Goal: Task Accomplishment & Management: Complete application form

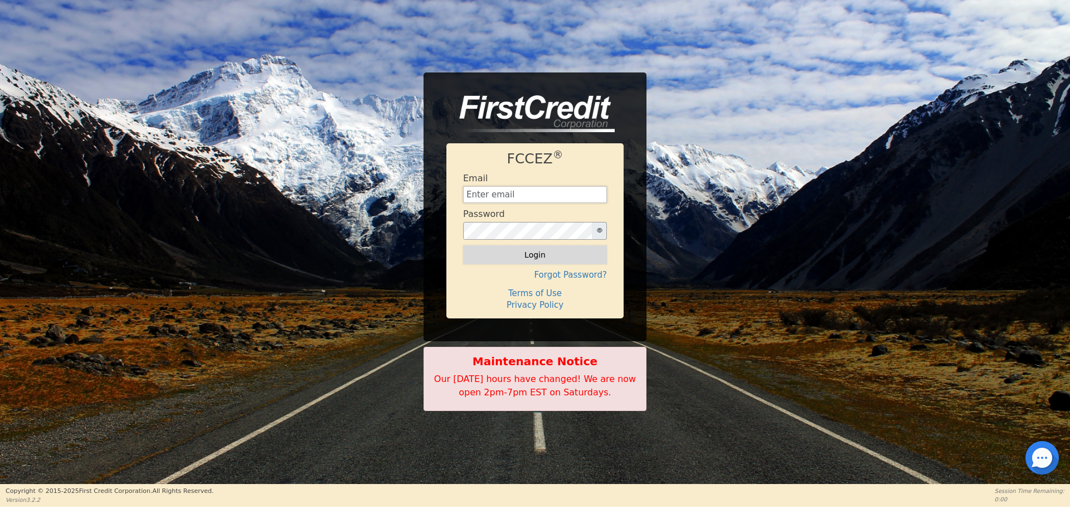
type input "[EMAIL_ADDRESS][DOMAIN_NAME]"
click at [534, 261] on button "Login" at bounding box center [535, 254] width 144 height 19
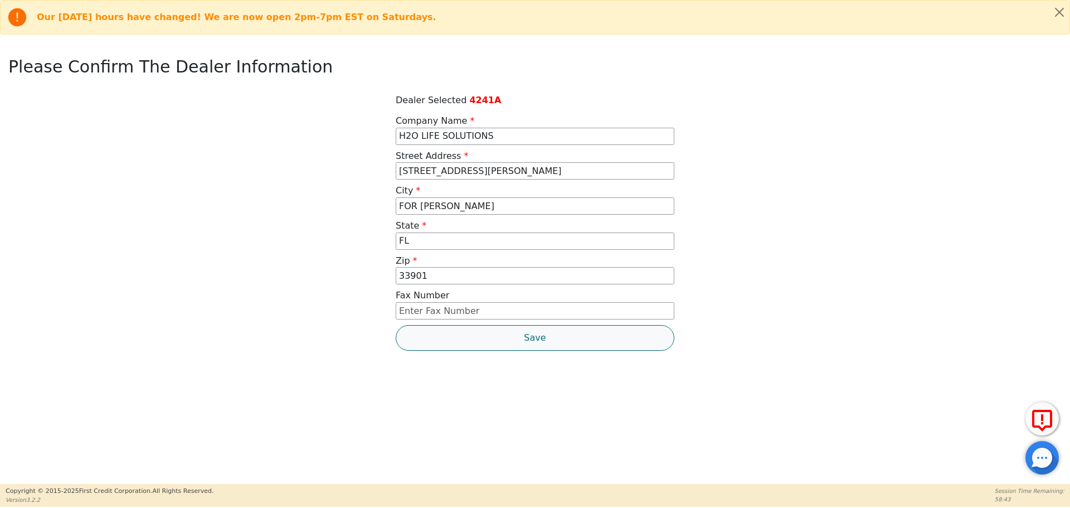
click at [536, 342] on button "Save" at bounding box center [535, 338] width 279 height 26
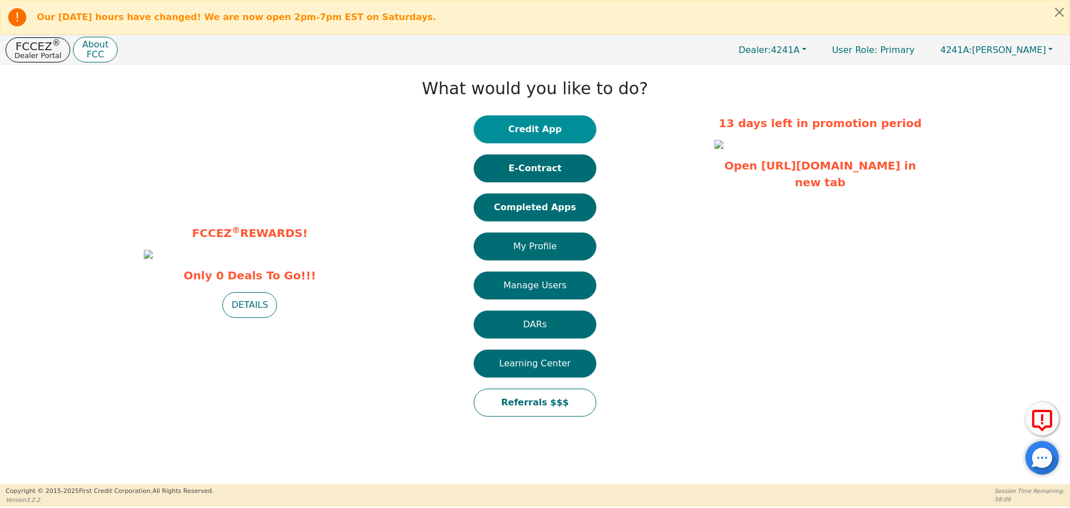
click at [545, 131] on button "Credit App" at bounding box center [535, 129] width 123 height 28
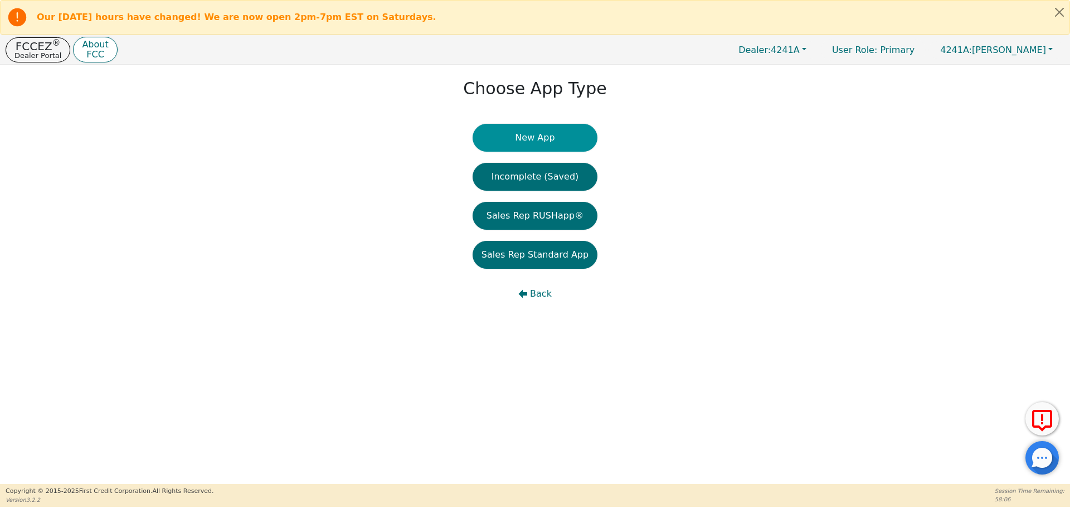
click at [545, 139] on button "New App" at bounding box center [535, 138] width 125 height 28
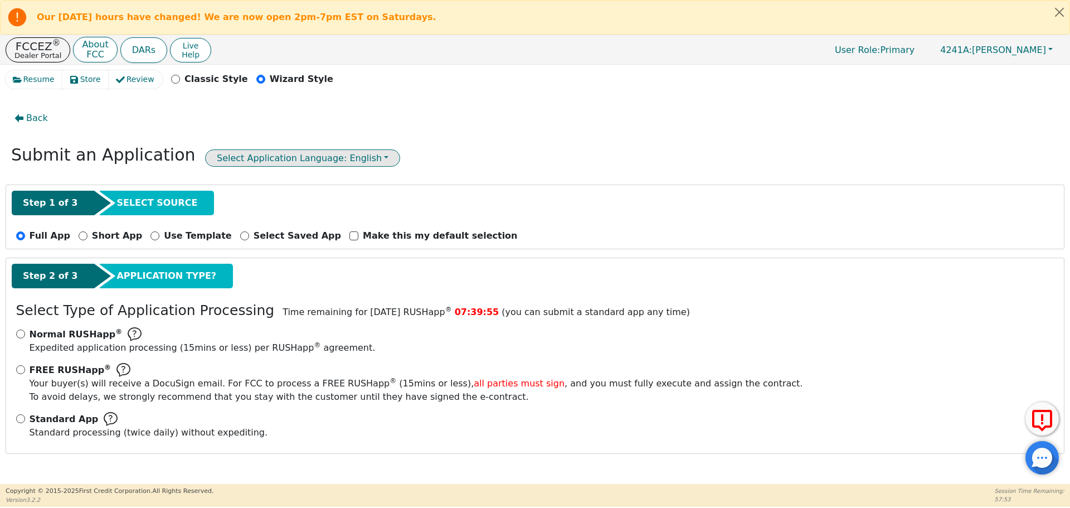
click at [333, 155] on button "Select Application Language: English" at bounding box center [302, 157] width 195 height 17
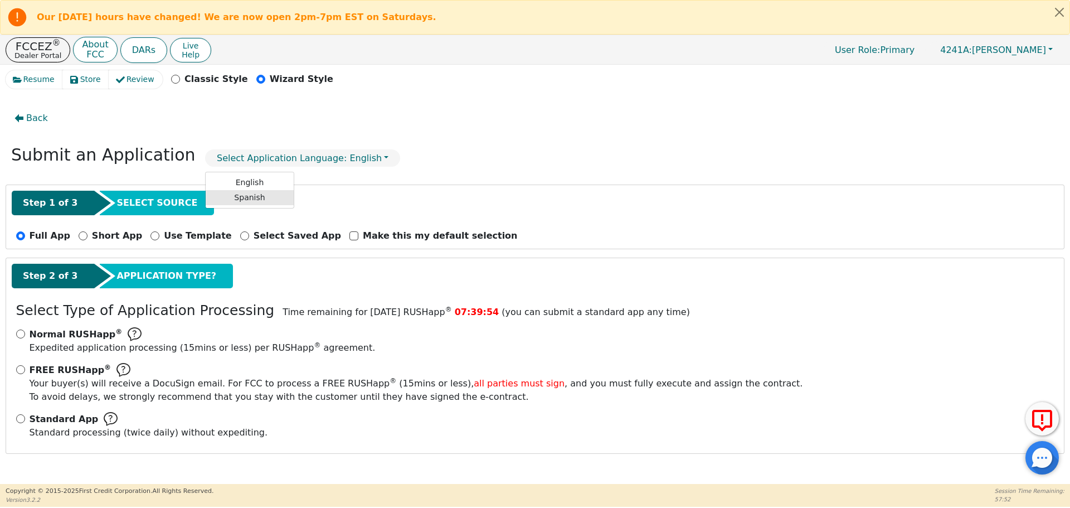
click at [224, 194] on link "Spanish" at bounding box center [250, 197] width 88 height 15
